Goal: Information Seeking & Learning: Find specific fact

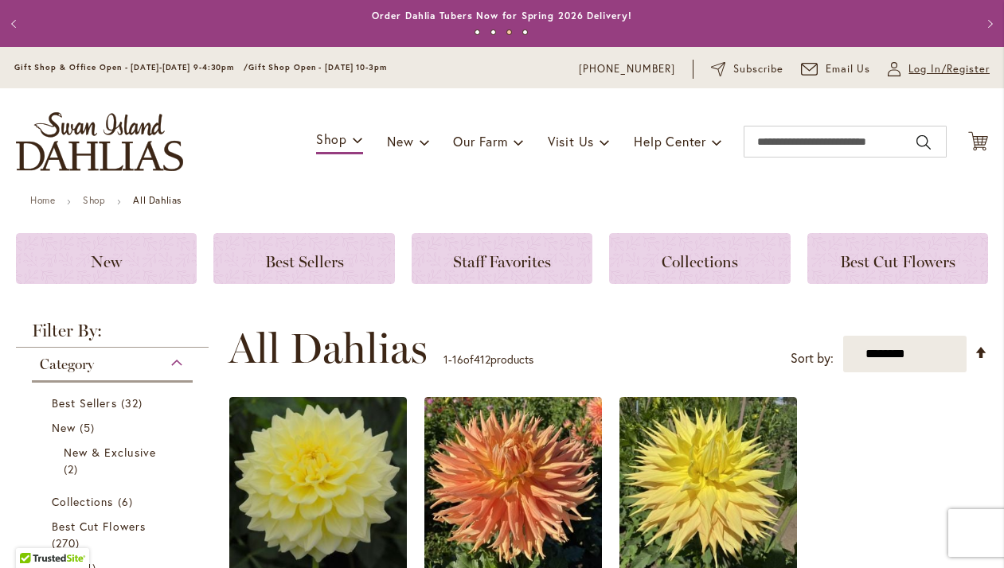
click at [935, 67] on span "Log In/Register" at bounding box center [948, 69] width 81 height 16
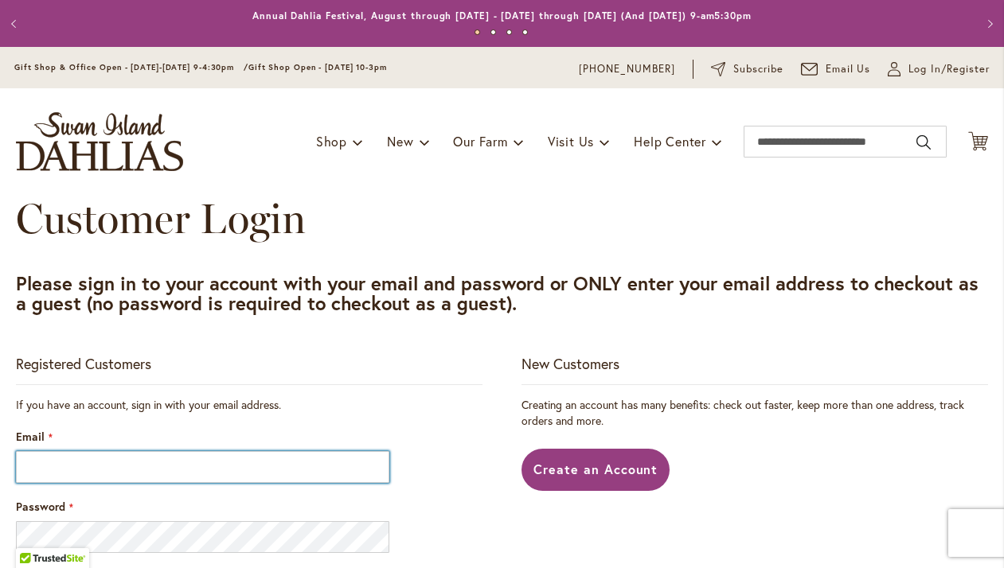
type input "**********"
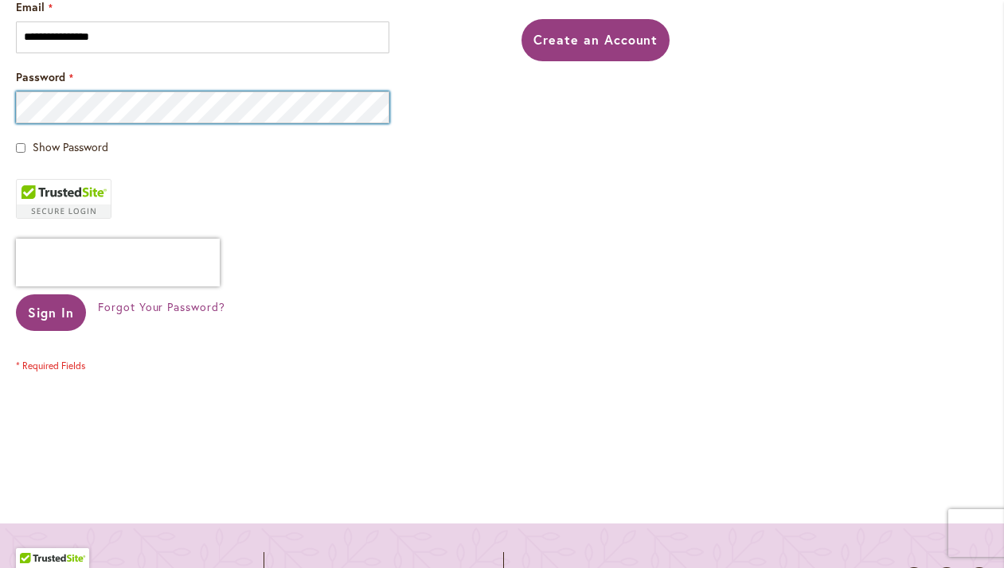
scroll to position [433, 0]
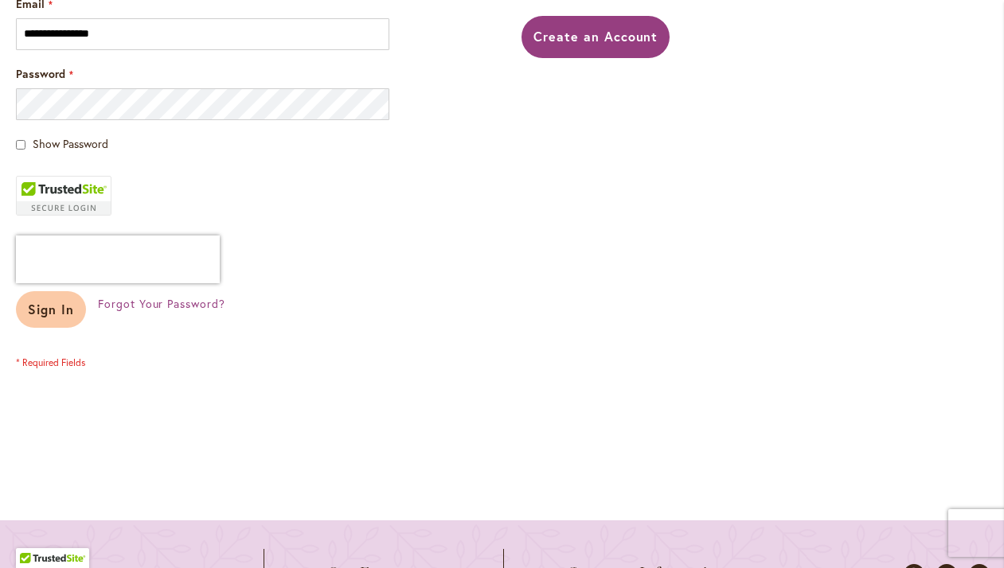
click at [66, 313] on span "Sign In" at bounding box center [51, 309] width 46 height 17
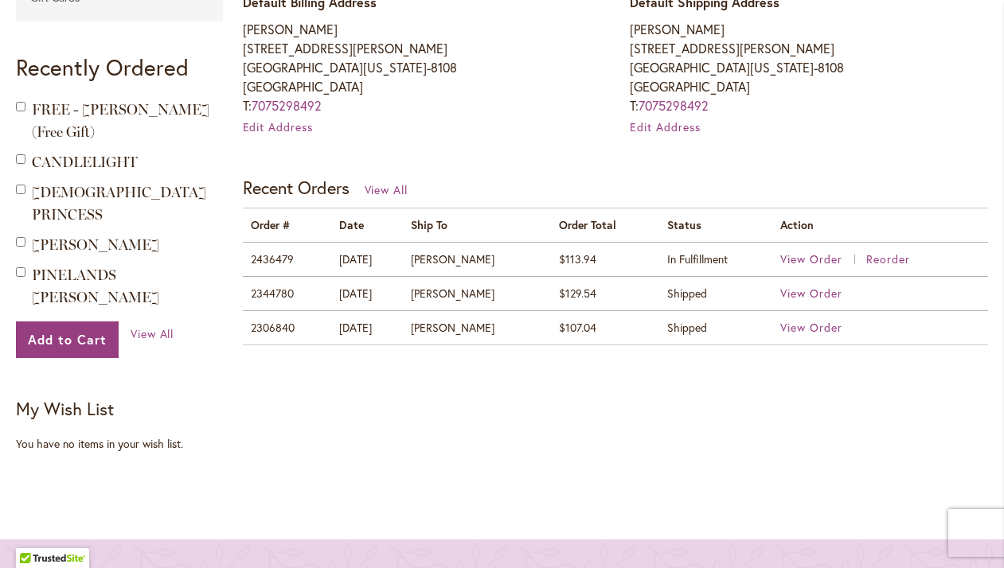
scroll to position [539, 0]
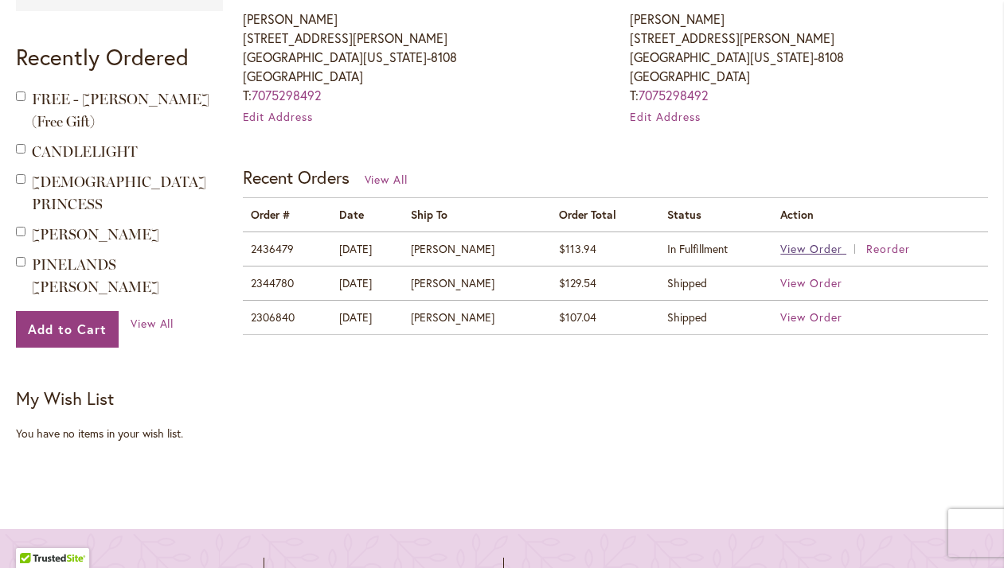
click at [792, 245] on span "View Order" at bounding box center [811, 248] width 62 height 15
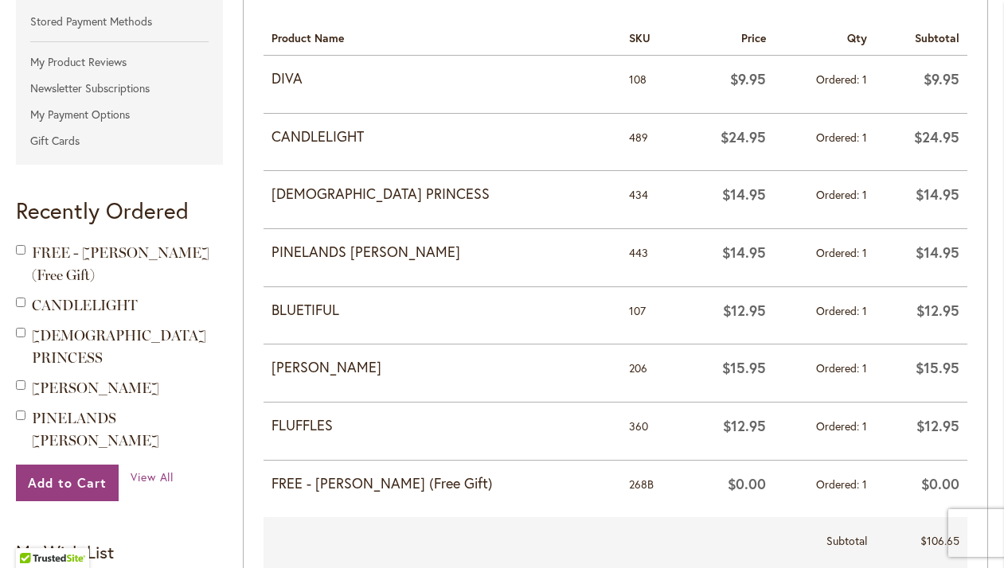
scroll to position [392, 0]
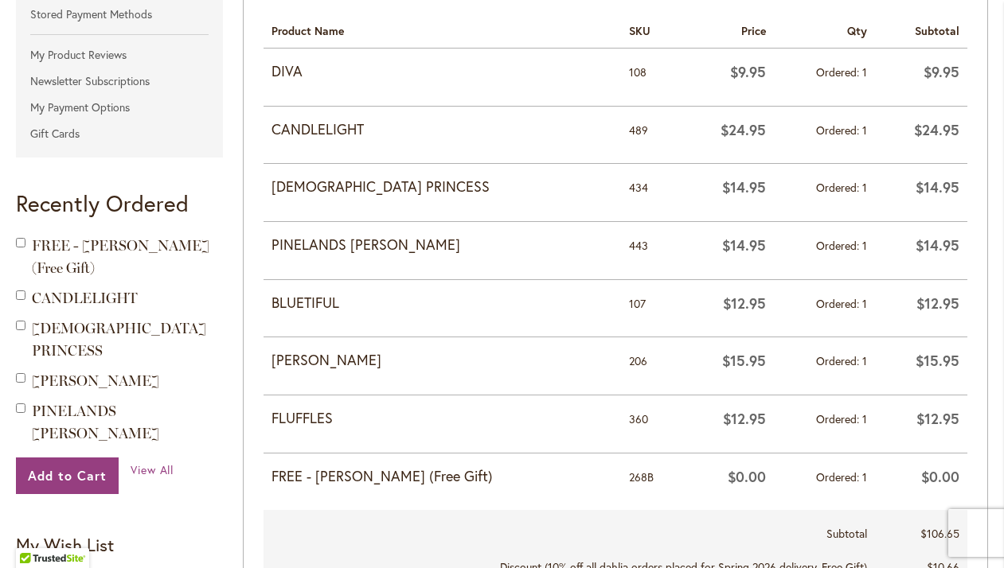
click at [294, 72] on strong "DIVA" at bounding box center [441, 71] width 341 height 21
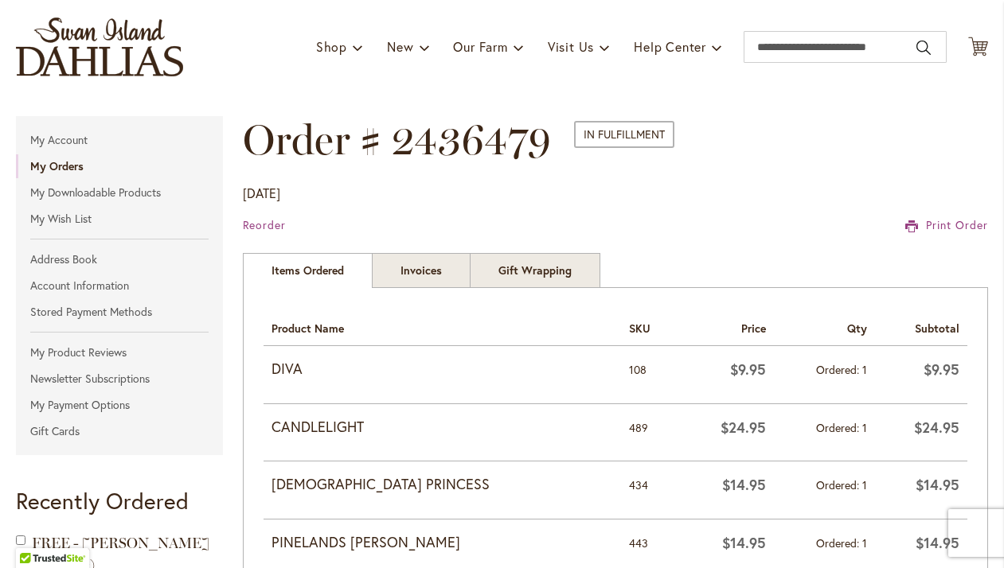
scroll to position [85, 0]
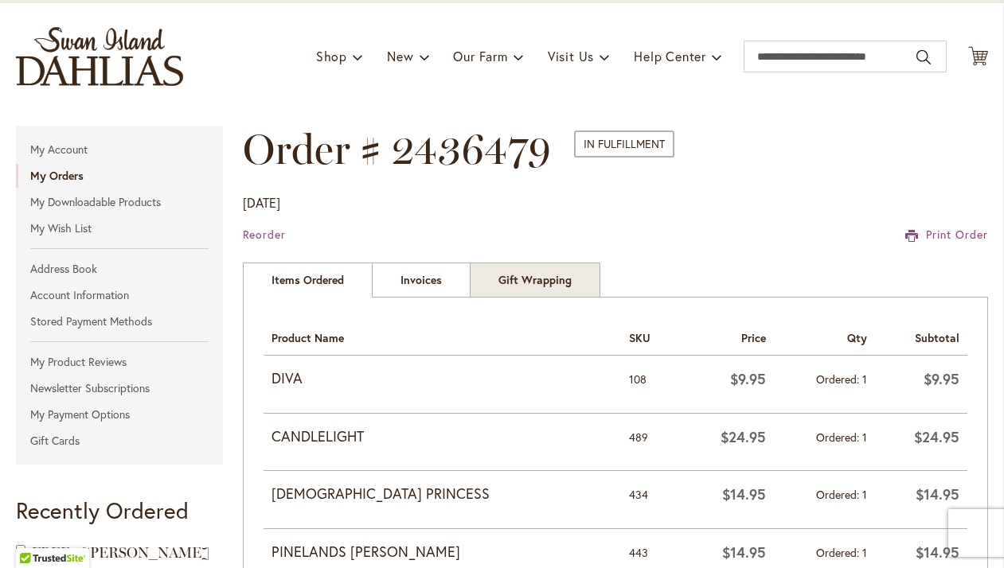
click at [419, 282] on link "Invoices" at bounding box center [421, 280] width 99 height 35
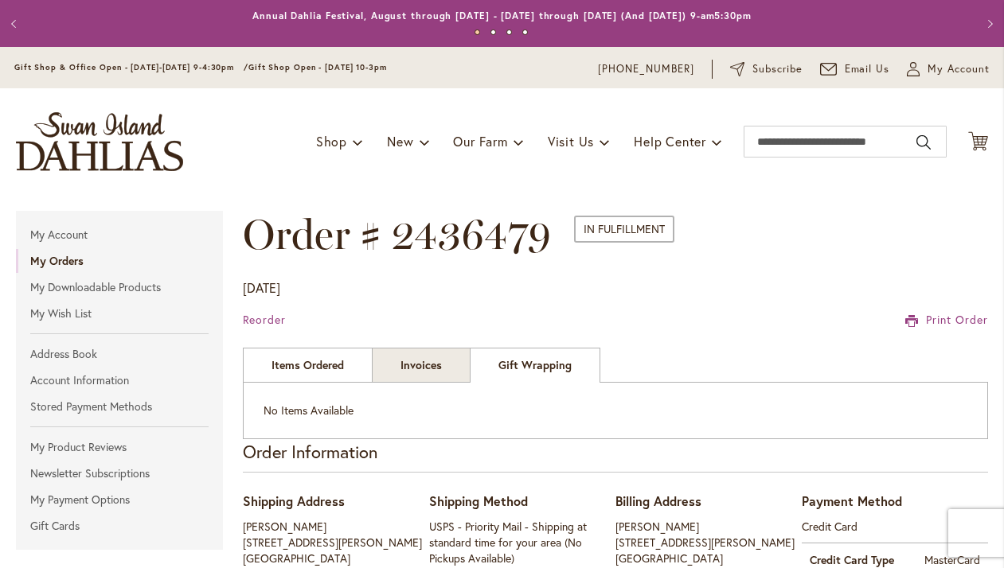
scroll to position [105, 0]
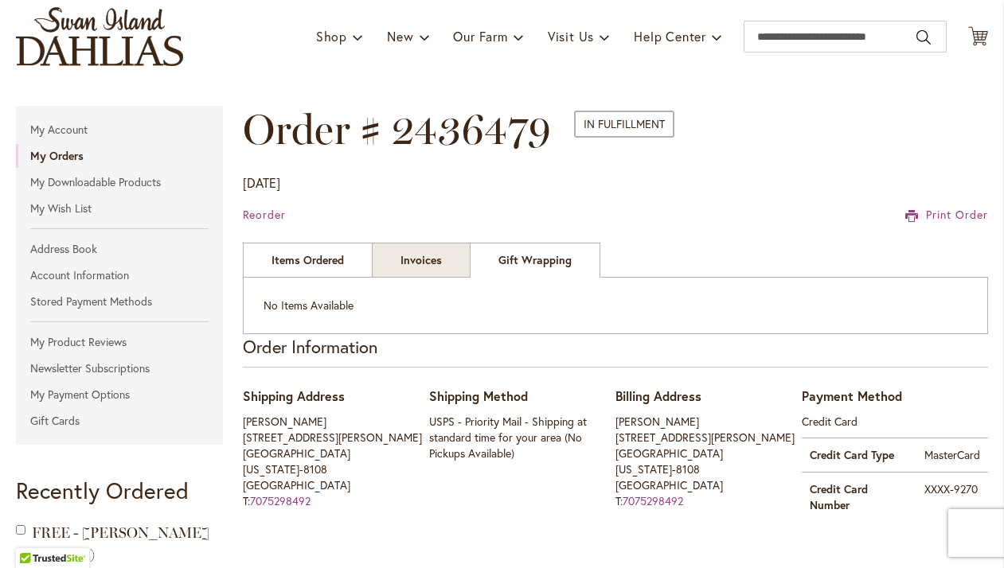
click at [292, 254] on link "Items Ordered" at bounding box center [308, 260] width 130 height 35
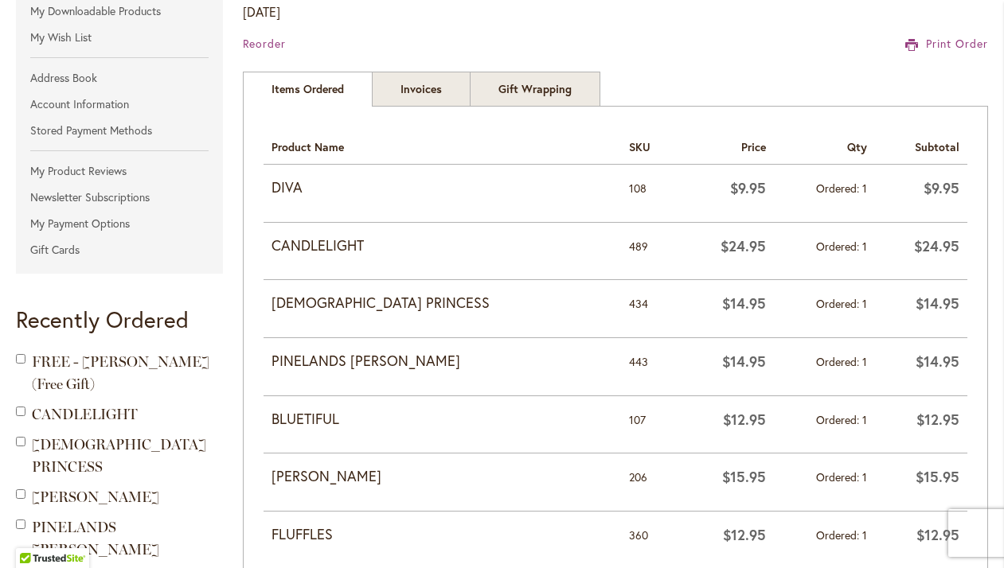
scroll to position [262, 0]
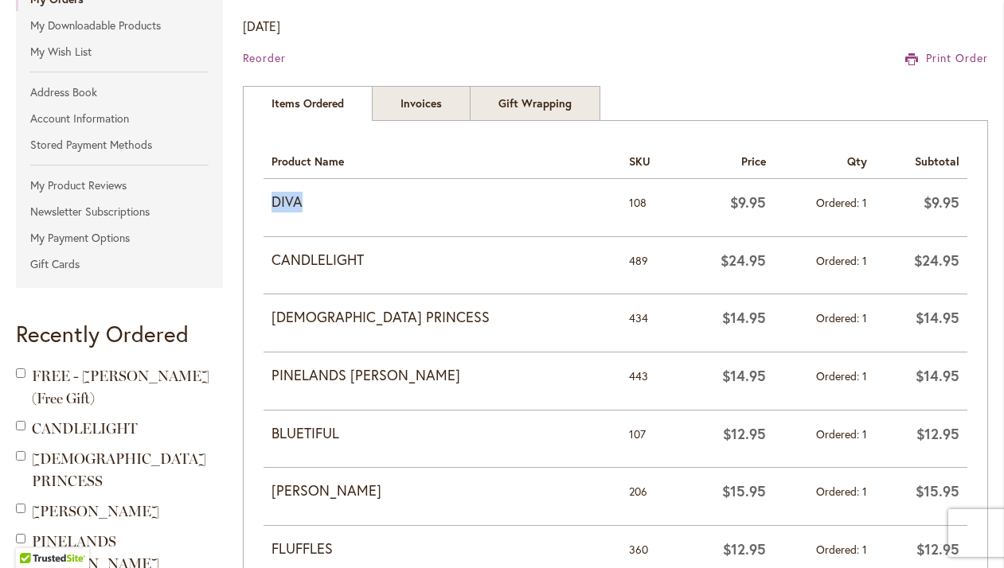
drag, startPoint x: 271, startPoint y: 197, endPoint x: 306, endPoint y: 199, distance: 35.1
click at [306, 199] on strong "DIVA" at bounding box center [441, 202] width 341 height 21
drag, startPoint x: 268, startPoint y: 255, endPoint x: 370, endPoint y: 259, distance: 101.9
click at [370, 259] on td "CANDLELIGHT" at bounding box center [441, 265] width 357 height 58
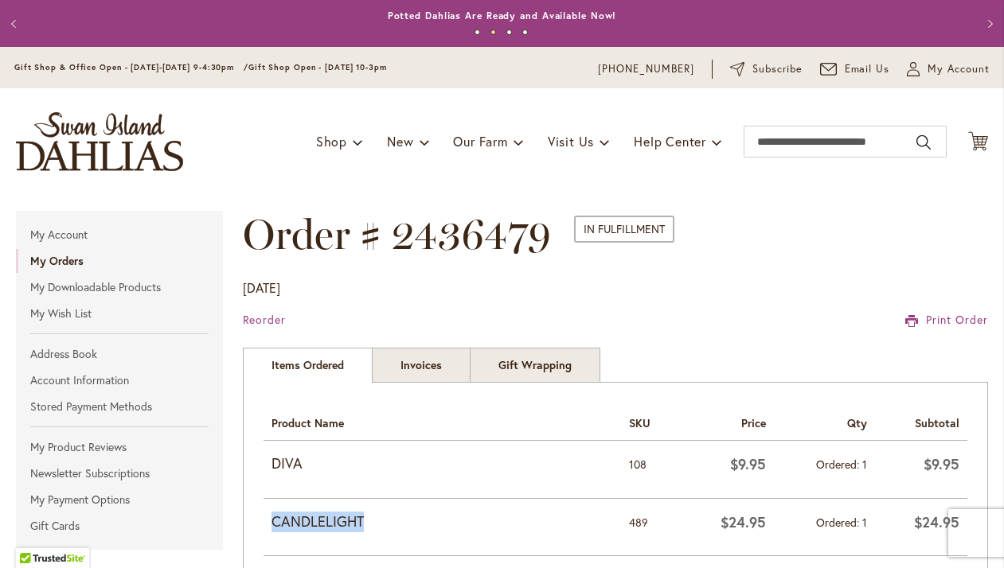
scroll to position [0, 0]
copy strong "CANDLELIGHT"
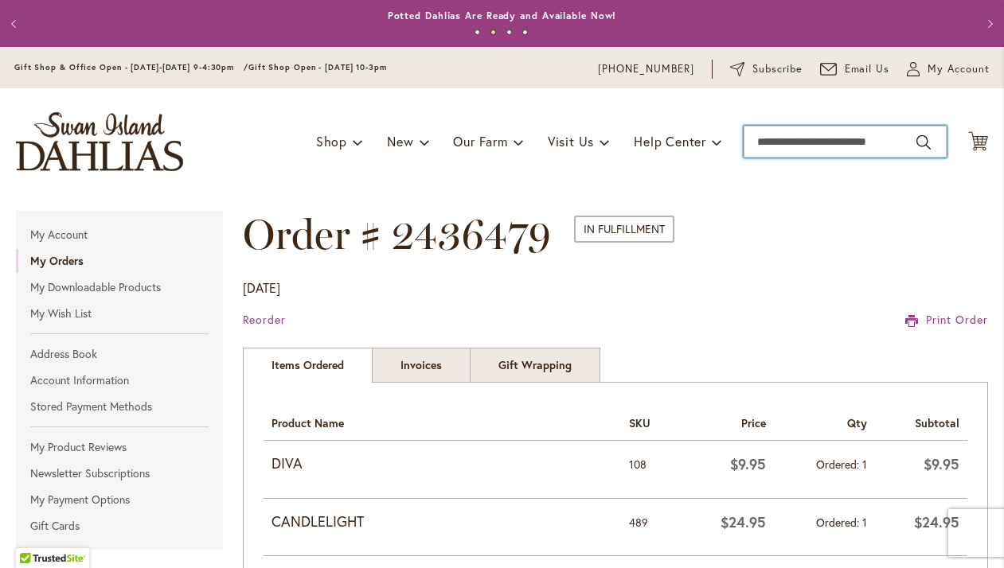
click at [866, 144] on input "Search" at bounding box center [844, 142] width 203 height 32
paste input "**********"
type input "**********"
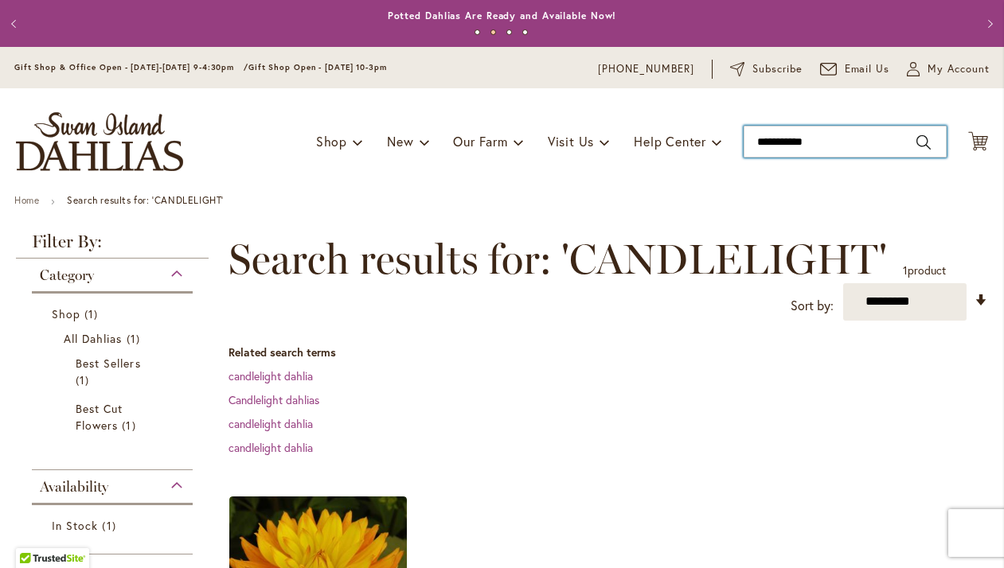
type input "**********"
drag, startPoint x: 848, startPoint y: 142, endPoint x: 744, endPoint y: 142, distance: 103.5
click at [743, 142] on div "Toggle Nav Shop Dahlia Tubers Collections Fresh Cut Dahlias Gardening Supplies …" at bounding box center [502, 141] width 1004 height 107
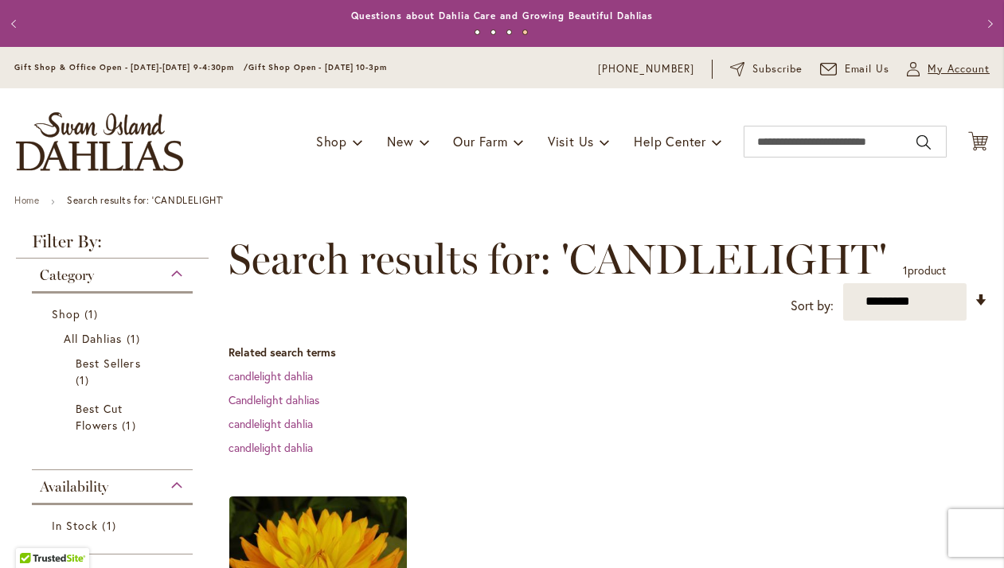
click at [945, 64] on span "My Account" at bounding box center [958, 69] width 62 height 16
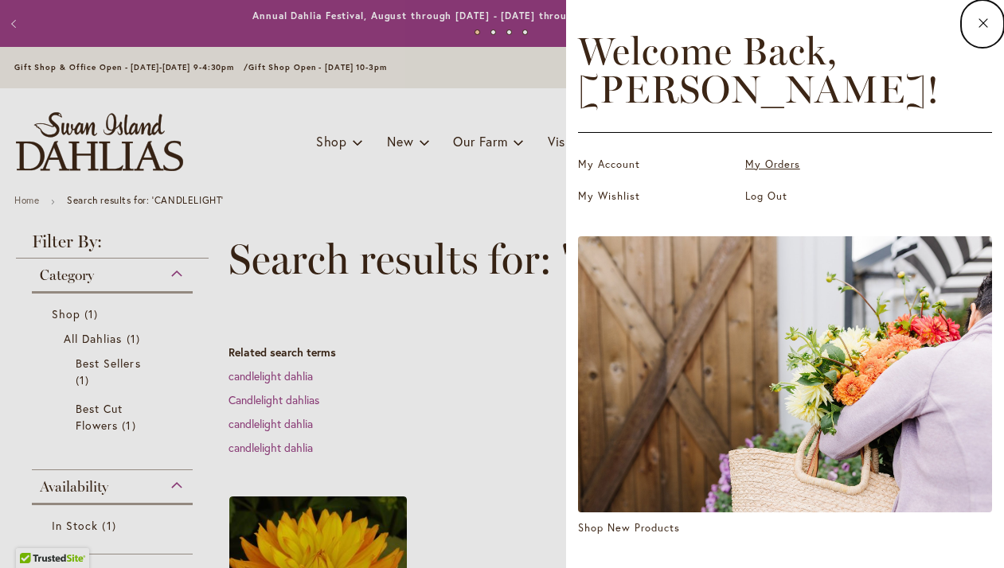
click at [767, 159] on link "My Orders" at bounding box center [824, 165] width 159 height 16
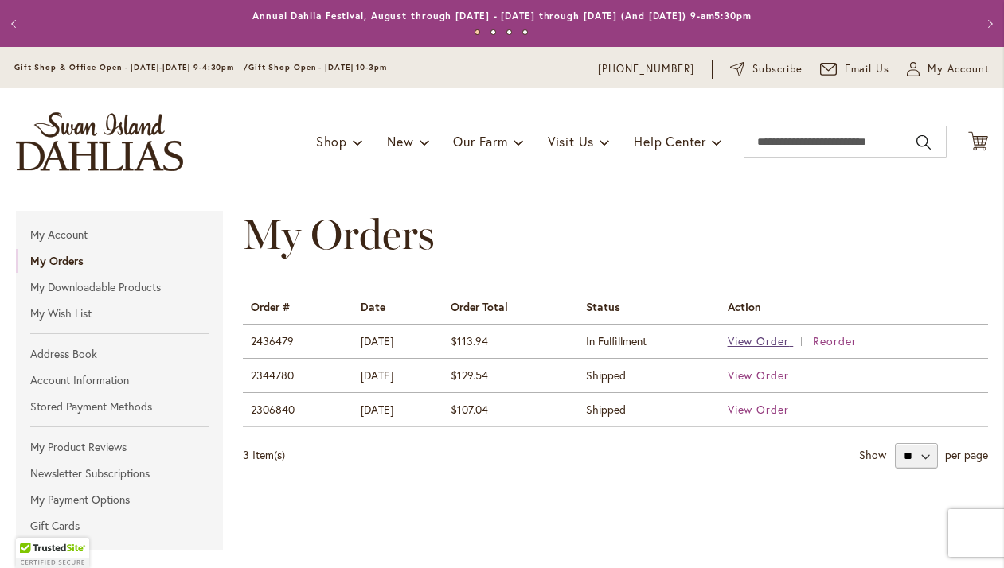
click at [778, 343] on span "View Order" at bounding box center [758, 340] width 62 height 15
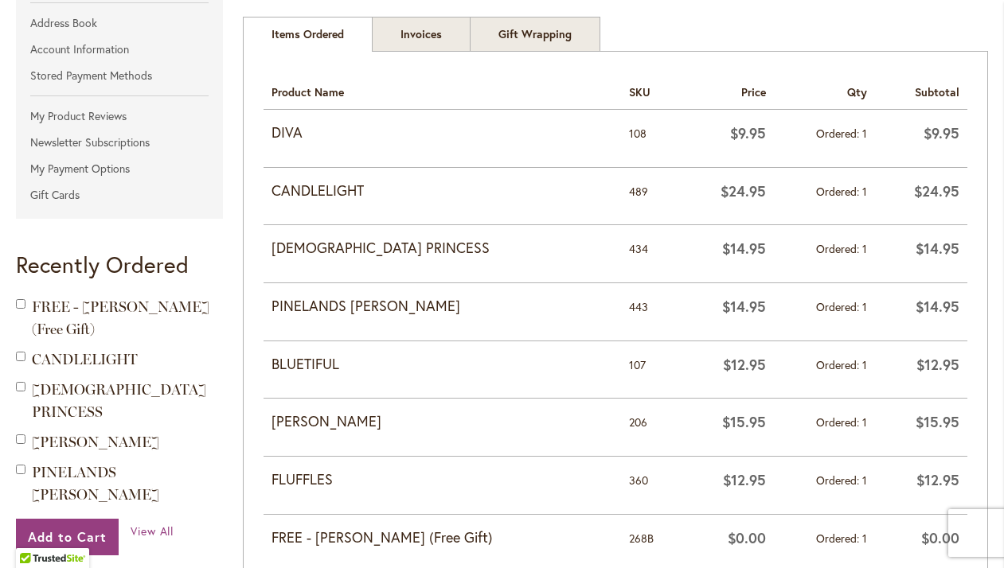
scroll to position [337, 0]
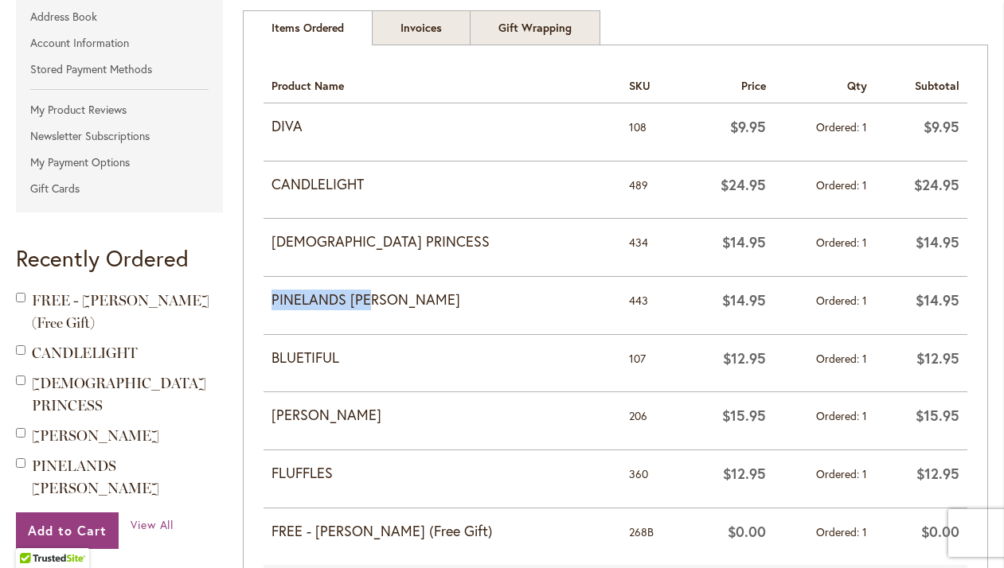
drag, startPoint x: 271, startPoint y: 289, endPoint x: 401, endPoint y: 297, distance: 130.0
click at [401, 297] on strong "PINELANDS [PERSON_NAME]" at bounding box center [441, 300] width 341 height 21
copy strong "PINELANDS [PERSON_NAME]"
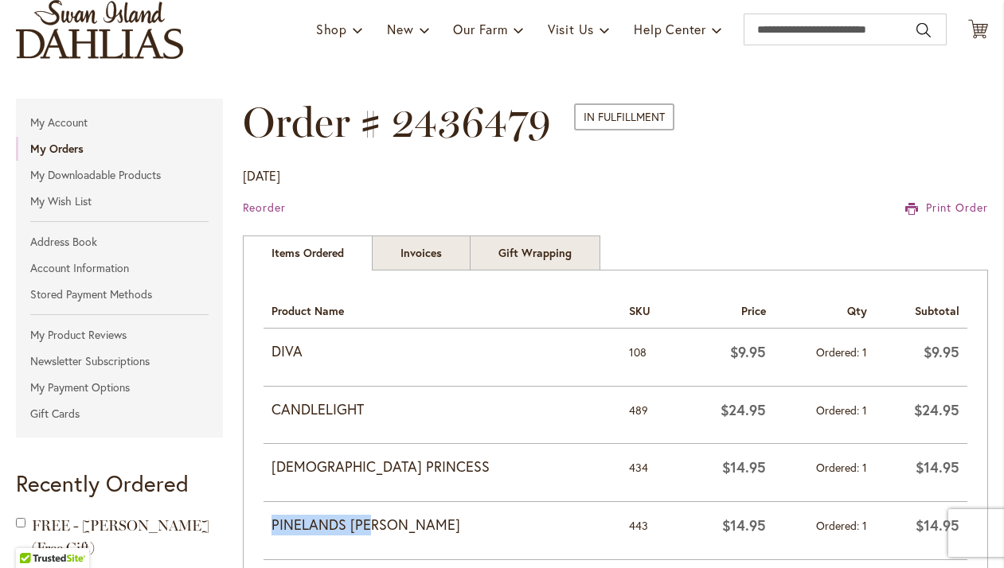
scroll to position [111, 0]
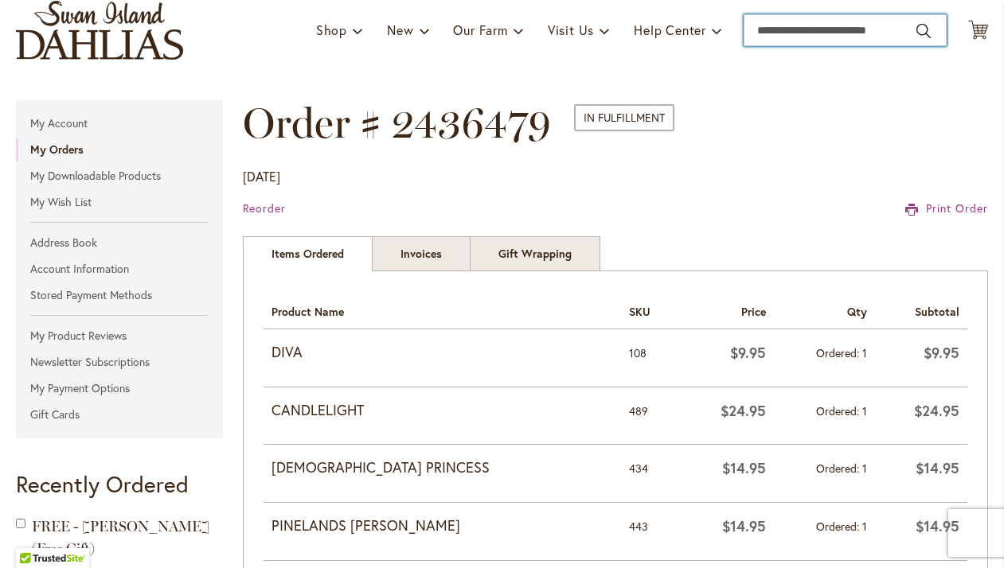
click at [840, 26] on input "Search" at bounding box center [844, 30] width 203 height 32
paste input "**********"
type input "**********"
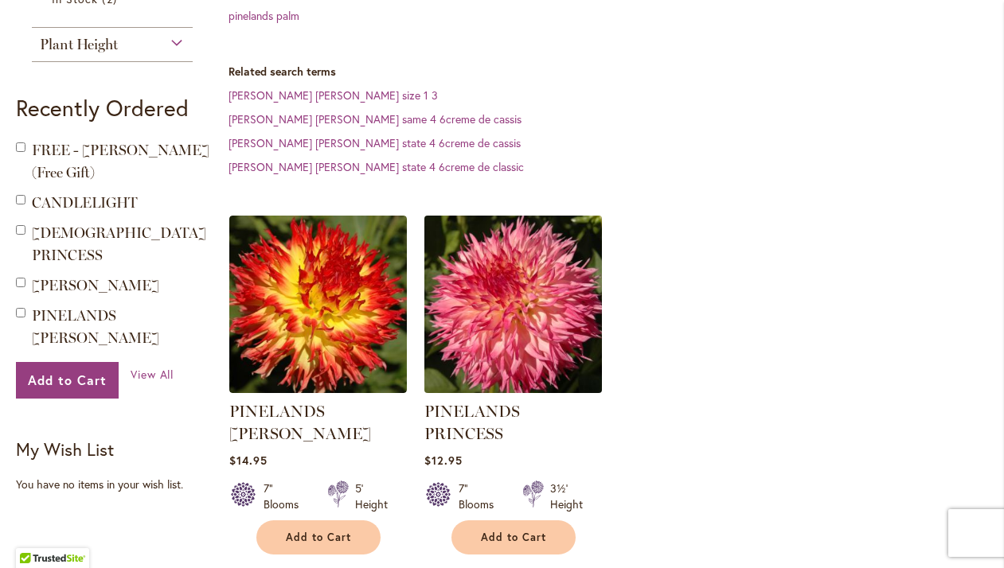
scroll to position [435, 0]
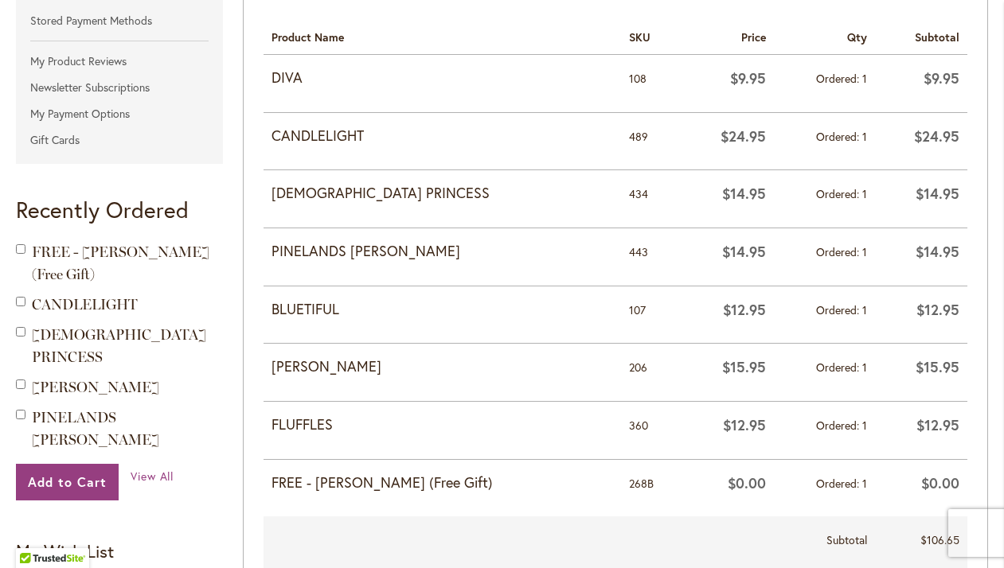
scroll to position [396, 0]
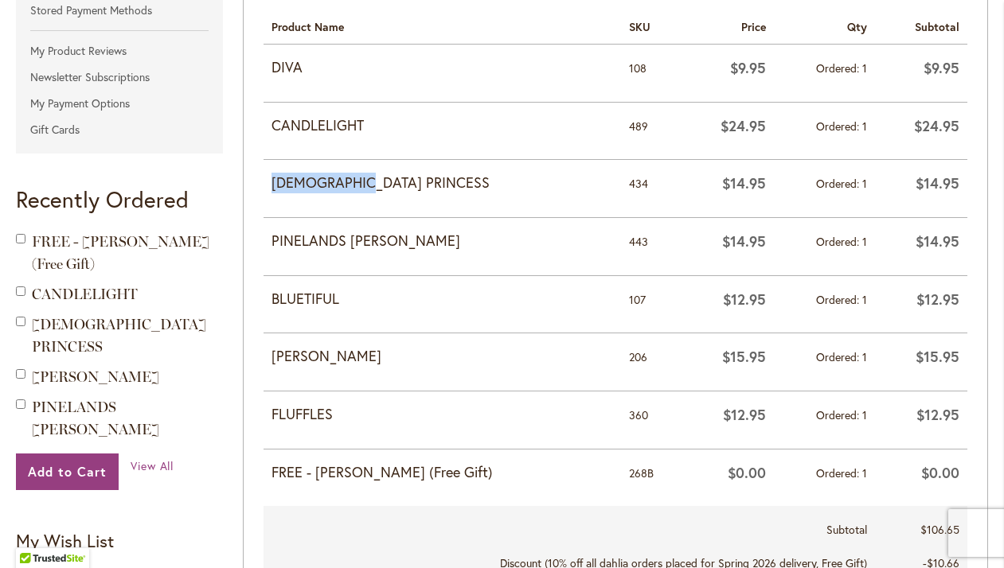
drag, startPoint x: 268, startPoint y: 178, endPoint x: 373, endPoint y: 184, distance: 105.2
click at [374, 184] on td "[DEMOGRAPHIC_DATA] PRINCESS" at bounding box center [441, 189] width 357 height 58
copy strong "[DEMOGRAPHIC_DATA] PRINCESS"
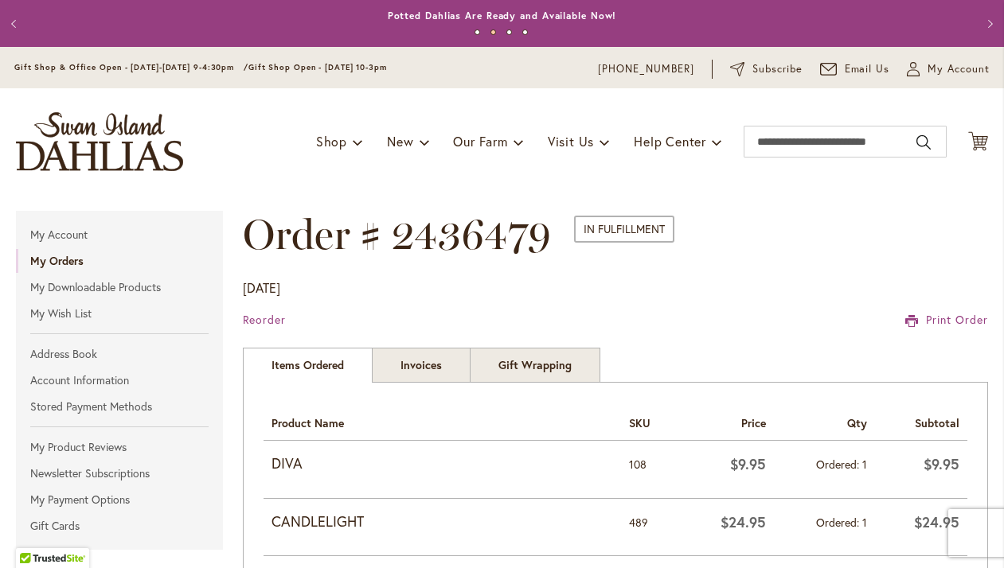
scroll to position [0, 0]
click at [820, 142] on input "Search" at bounding box center [844, 142] width 203 height 32
paste input "**********"
type input "**********"
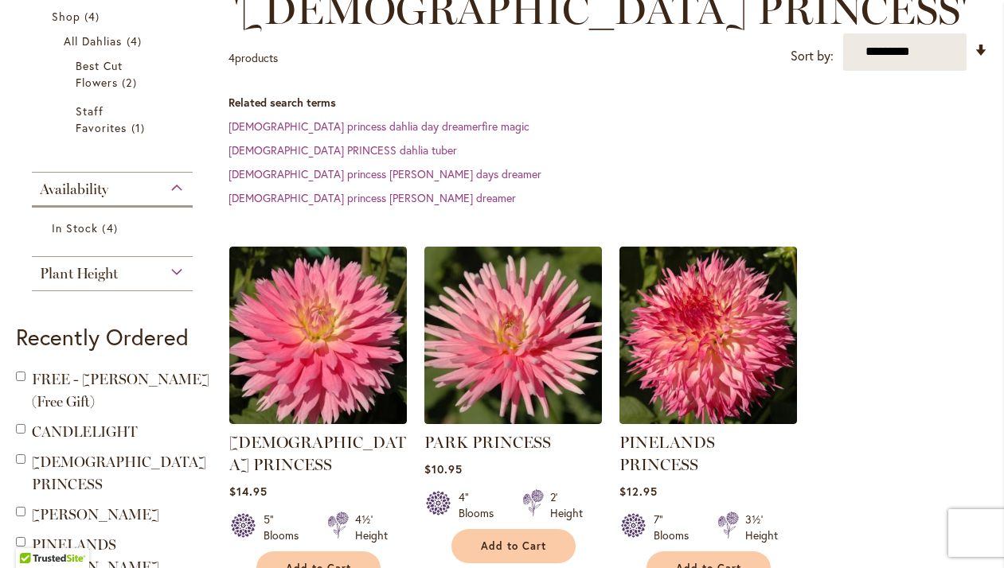
scroll to position [298, 0]
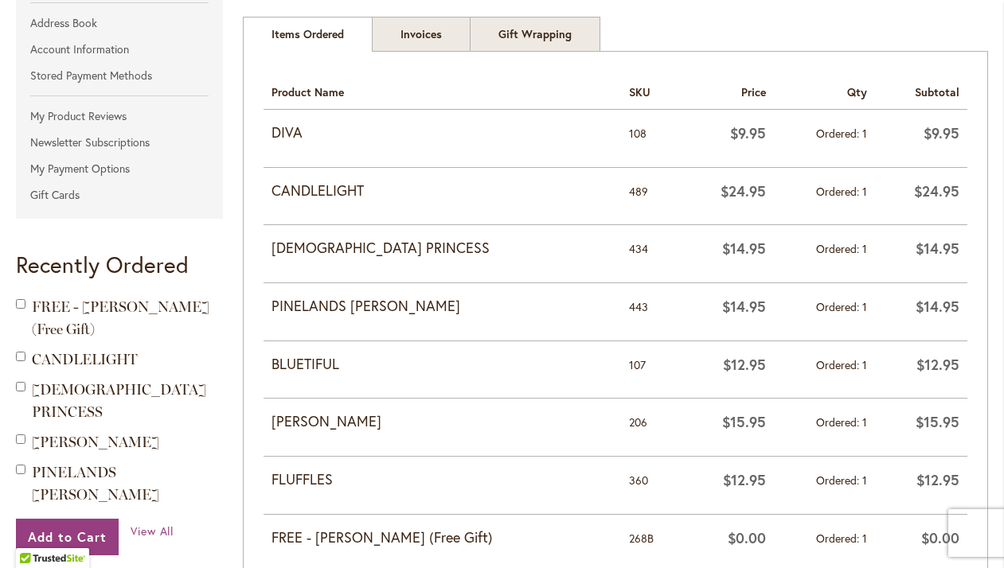
scroll to position [339, 0]
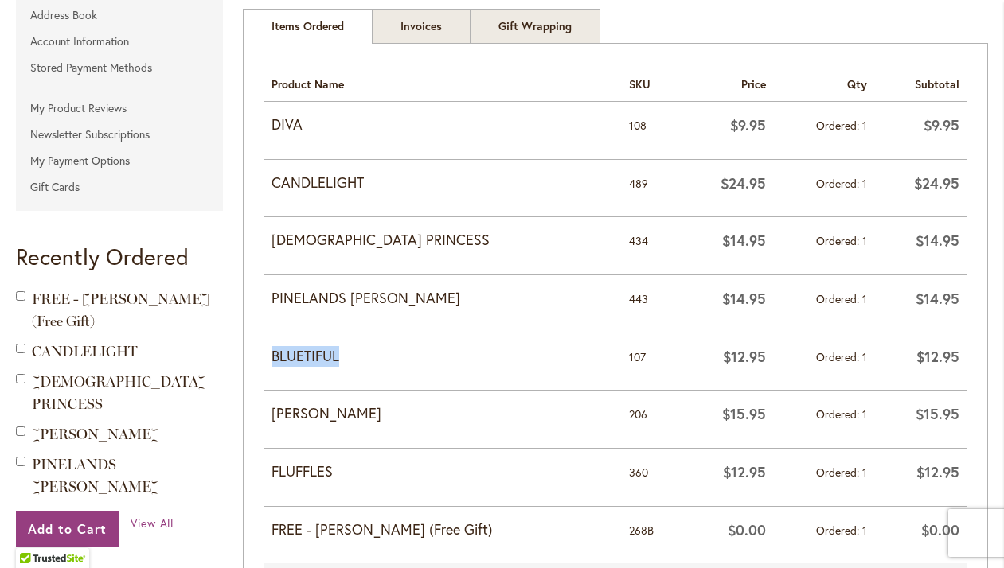
drag, startPoint x: 347, startPoint y: 353, endPoint x: 267, endPoint y: 349, distance: 79.7
click at [267, 349] on td "BLUETIFUL" at bounding box center [441, 362] width 357 height 58
copy strong "BLUETIFUL"
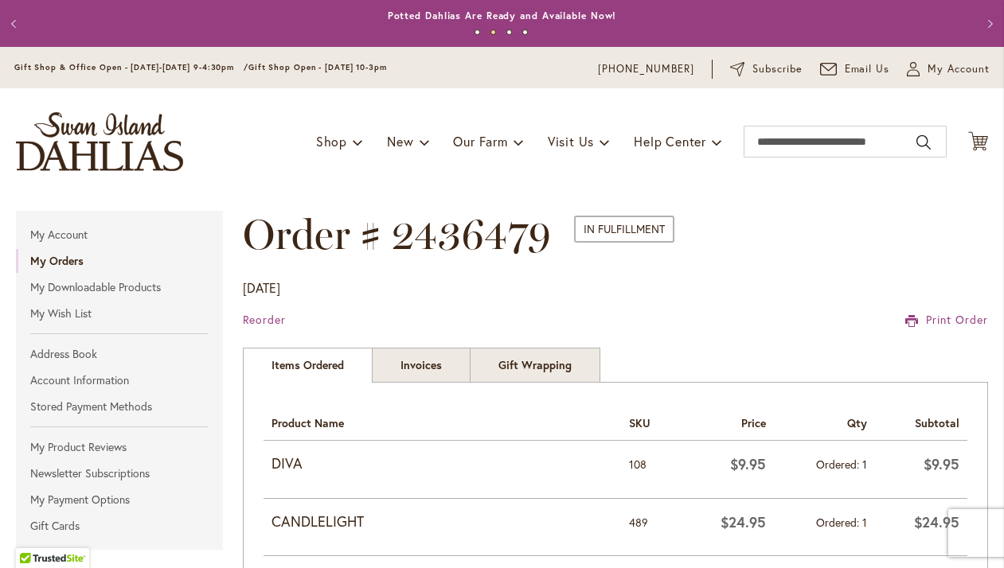
scroll to position [0, 0]
click at [848, 138] on input "Search" at bounding box center [844, 142] width 203 height 32
paste input "*********"
type input "*********"
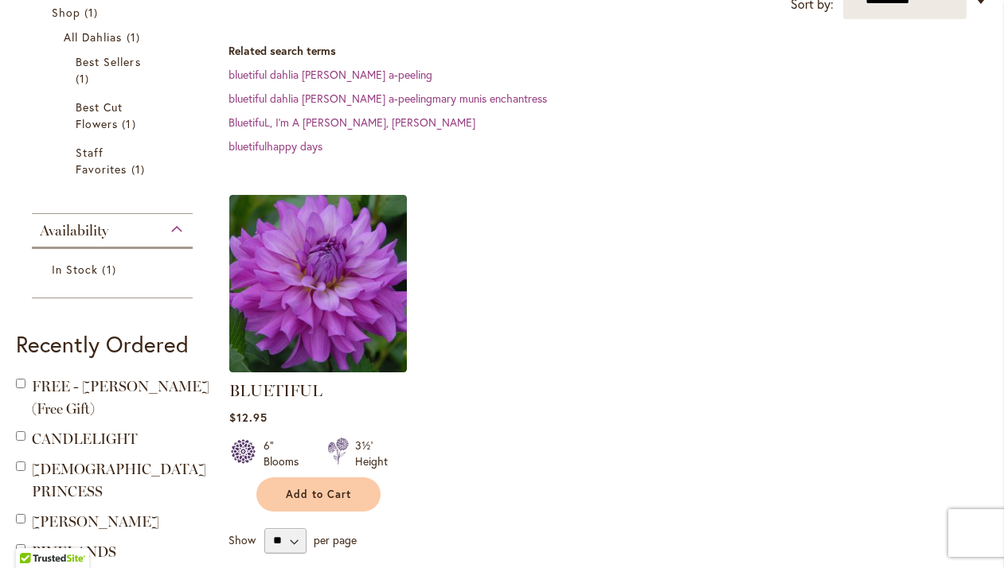
scroll to position [304, 0]
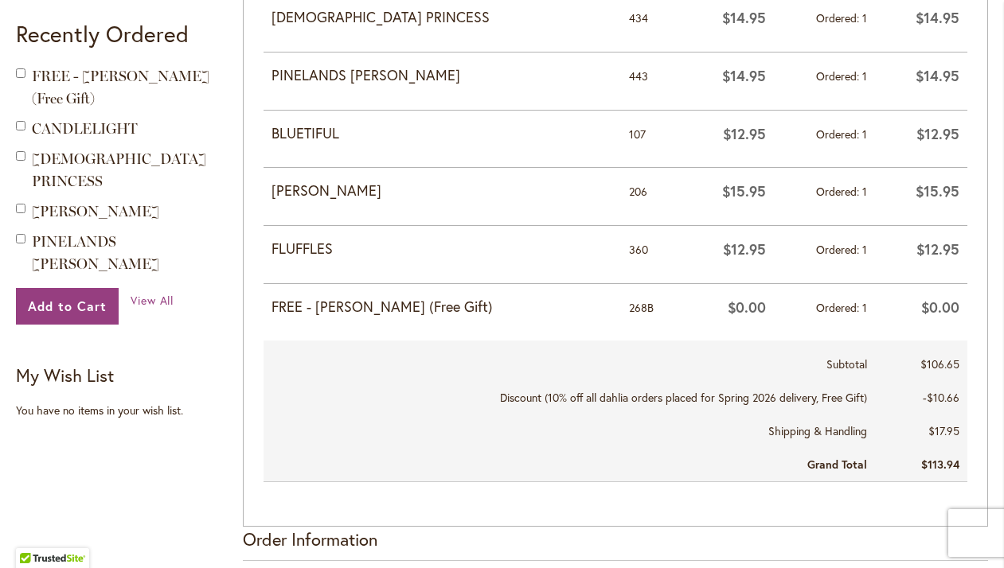
scroll to position [584, 0]
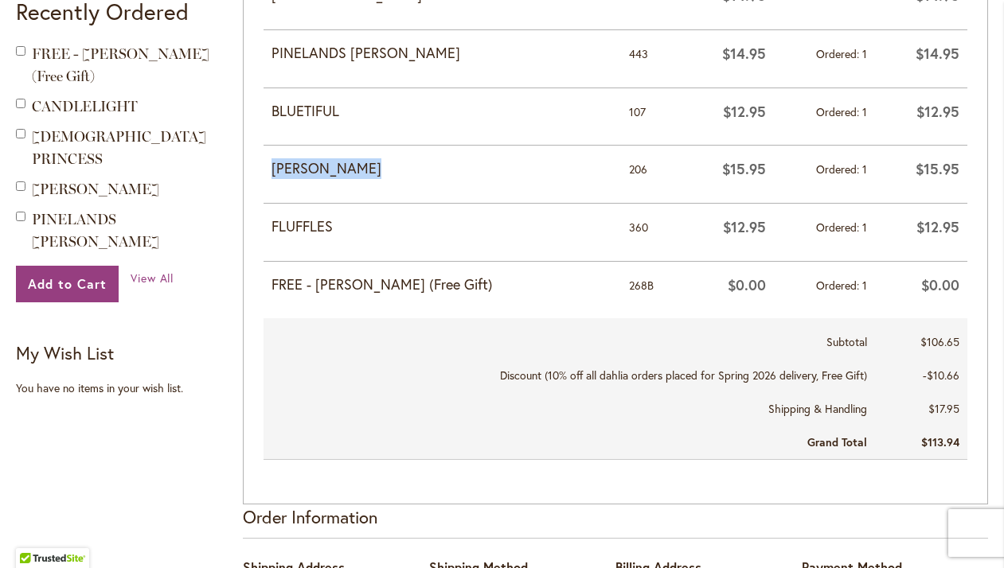
drag, startPoint x: 265, startPoint y: 161, endPoint x: 402, endPoint y: 169, distance: 137.1
click at [402, 169] on td "[PERSON_NAME]" at bounding box center [441, 175] width 357 height 58
copy strong "[PERSON_NAME]"
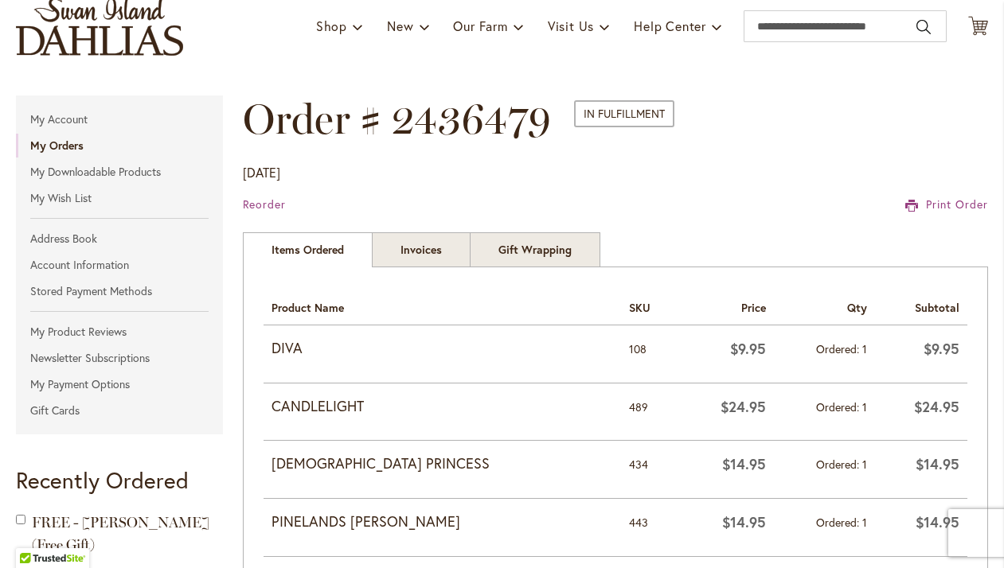
scroll to position [108, 0]
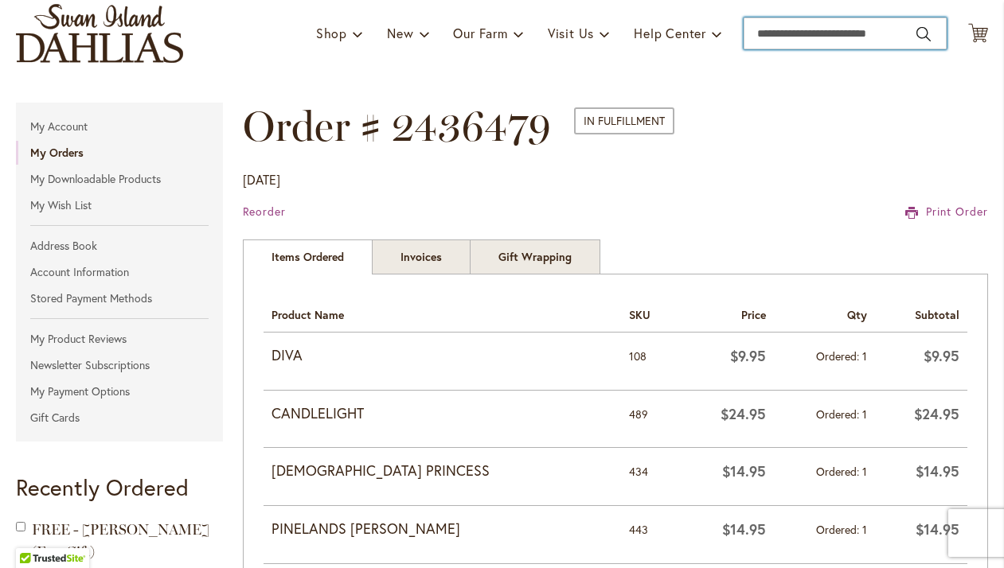
click at [862, 33] on input "Search" at bounding box center [844, 34] width 203 height 32
paste input "**********"
type input "**********"
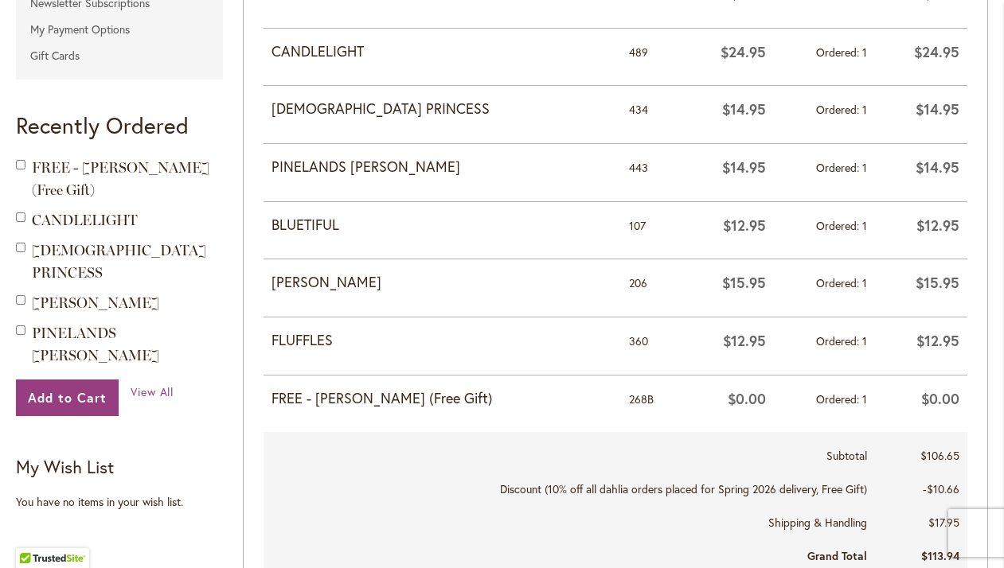
scroll to position [473, 0]
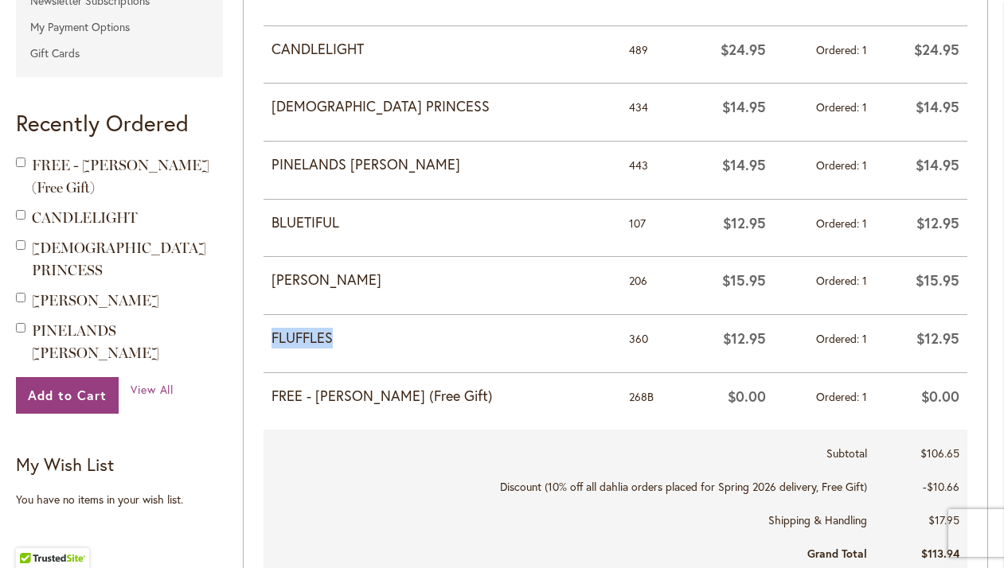
drag, startPoint x: 349, startPoint y: 333, endPoint x: 266, endPoint y: 336, distance: 82.8
click at [266, 336] on td "FLUFFLES" at bounding box center [441, 344] width 357 height 58
copy strong "FLUFFLES"
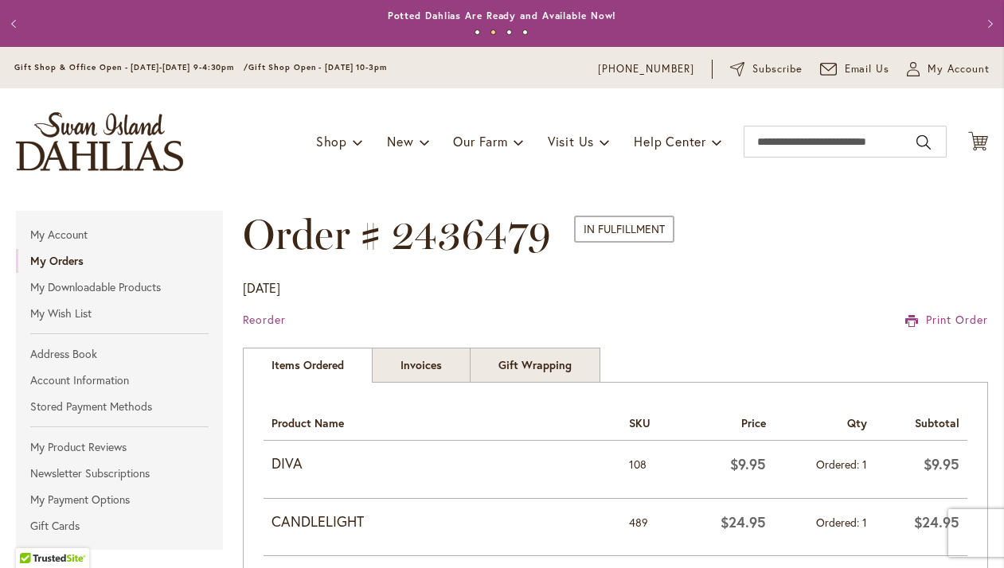
scroll to position [0, 0]
click at [860, 142] on input "Search" at bounding box center [844, 142] width 203 height 32
paste input "********"
type input "********"
click at [967, 66] on span "My Account" at bounding box center [958, 69] width 62 height 16
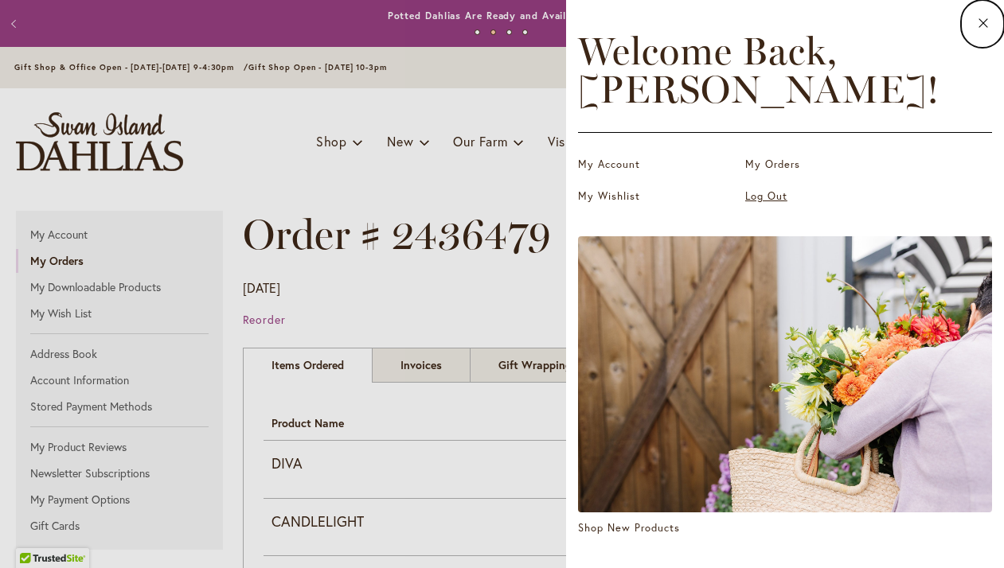
click at [771, 193] on link "Log Out" at bounding box center [824, 197] width 159 height 16
